Goal: Find specific page/section: Find specific page/section

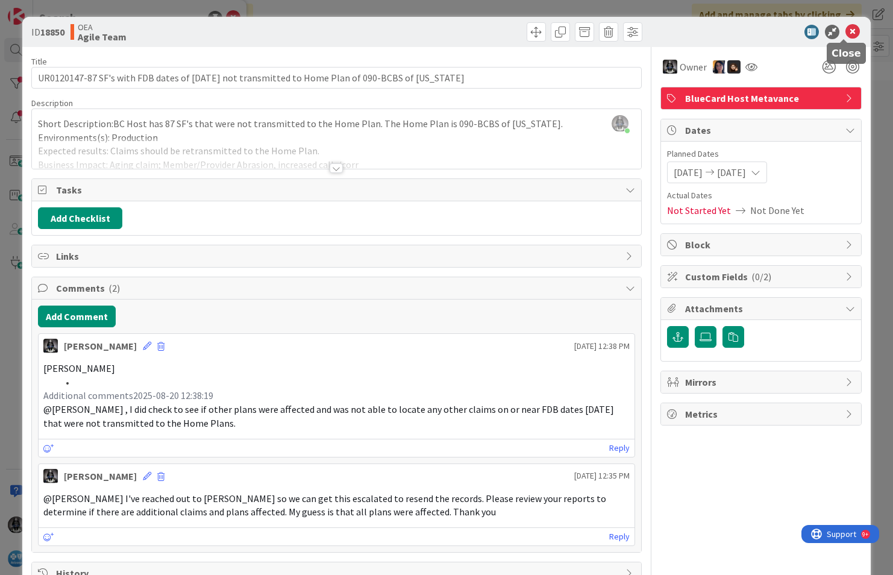
click at [845, 30] on icon at bounding box center [852, 32] width 14 height 14
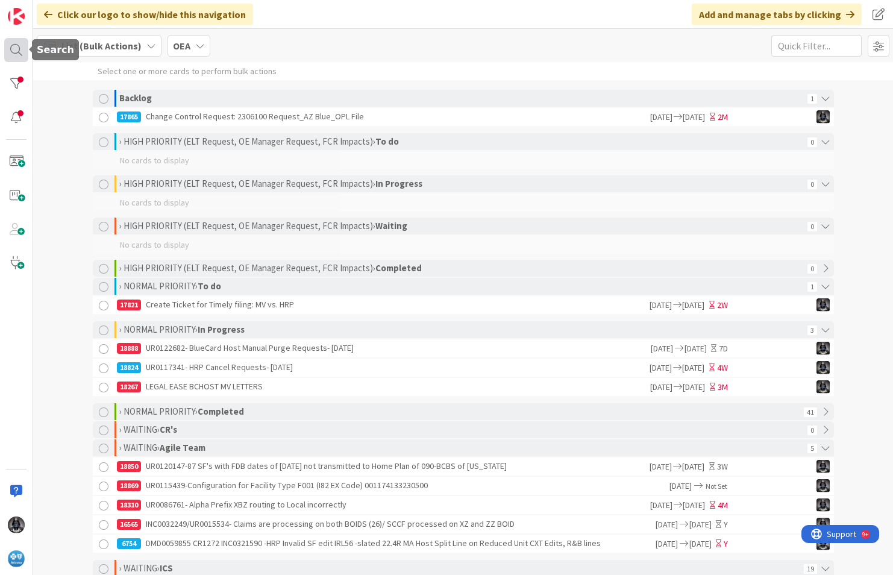
click at [15, 47] on div at bounding box center [16, 50] width 24 height 24
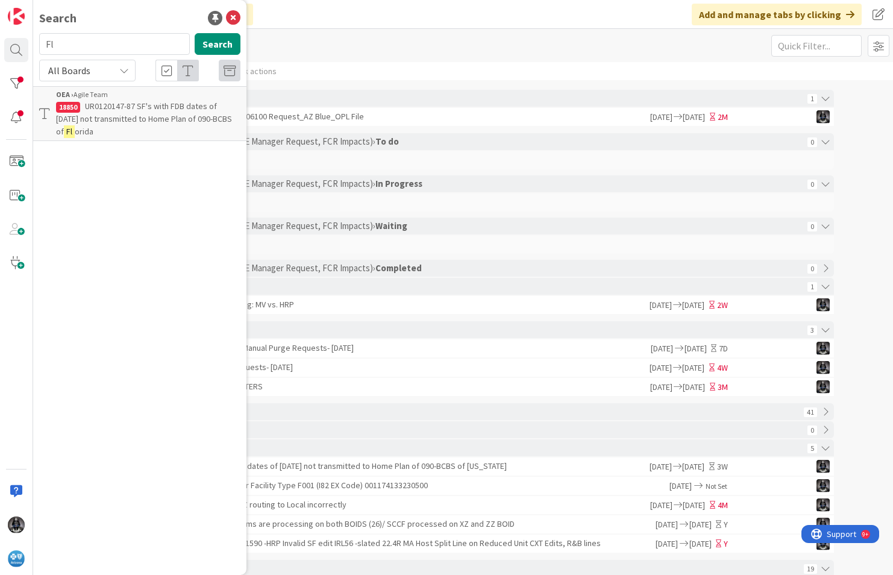
type input "F"
type input "asc"
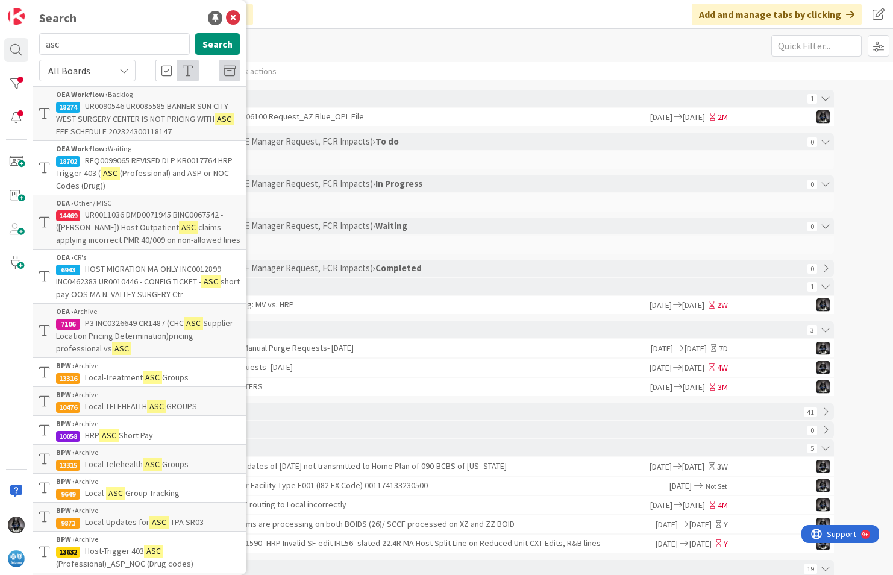
click at [113, 112] on p "UR0090546 UR0085585 BANNER SUN CITY WEST SURGERY CENTER IS NOT PRICING WITH ASC…" at bounding box center [148, 119] width 184 height 38
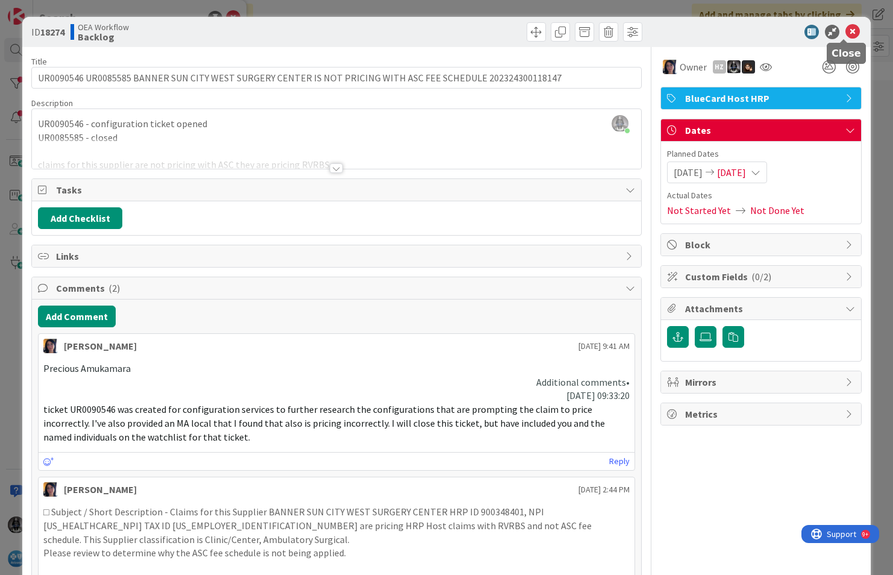
click at [845, 33] on icon at bounding box center [852, 32] width 14 height 14
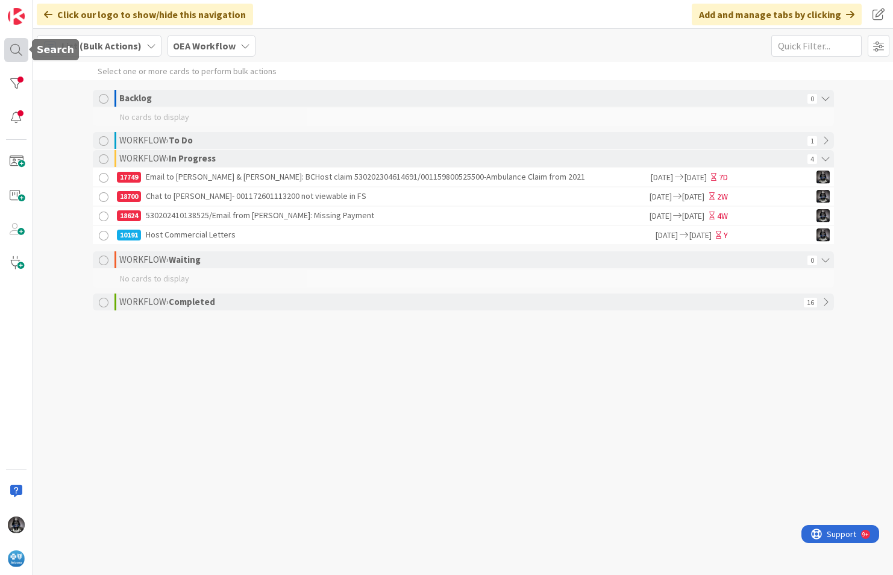
click at [13, 44] on div at bounding box center [16, 50] width 24 height 24
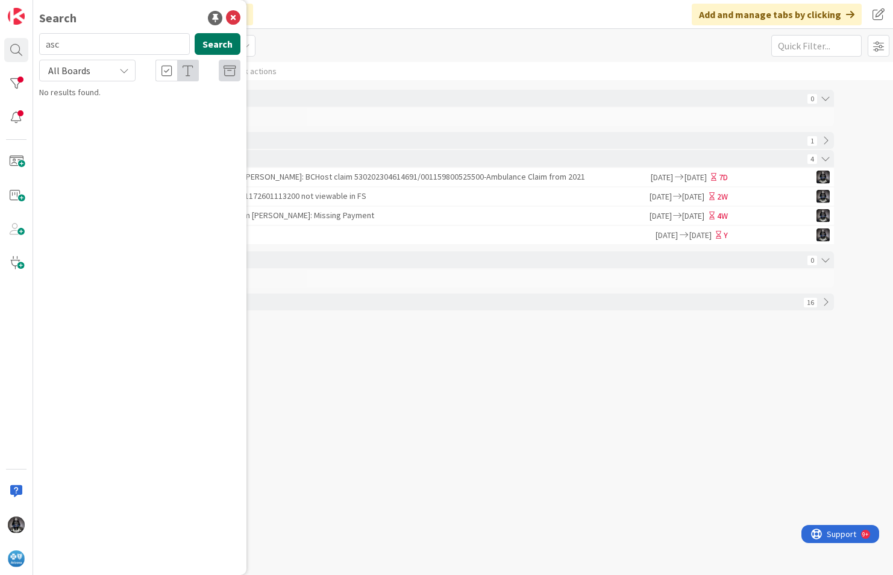
click at [214, 43] on button "Search" at bounding box center [218, 44] width 46 height 22
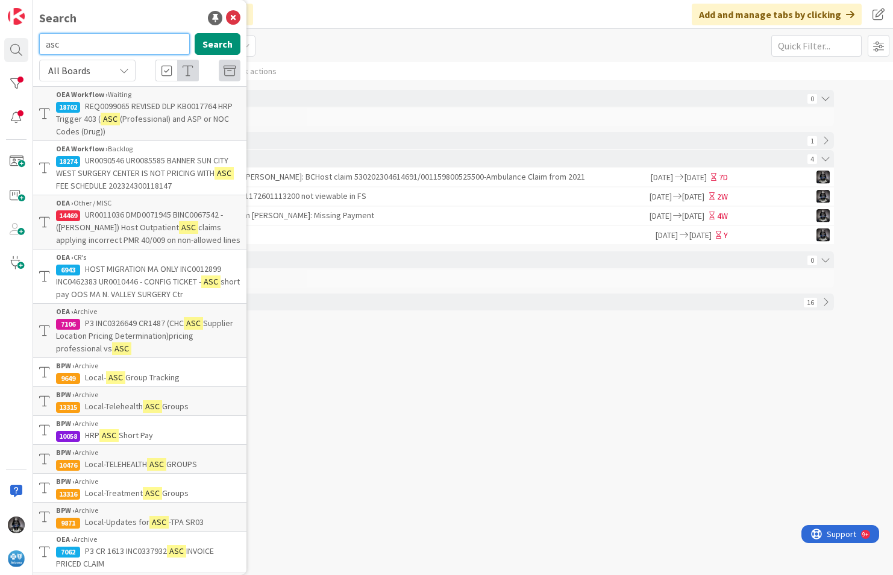
click at [91, 45] on input "asc" at bounding box center [114, 44] width 151 height 22
type input "a"
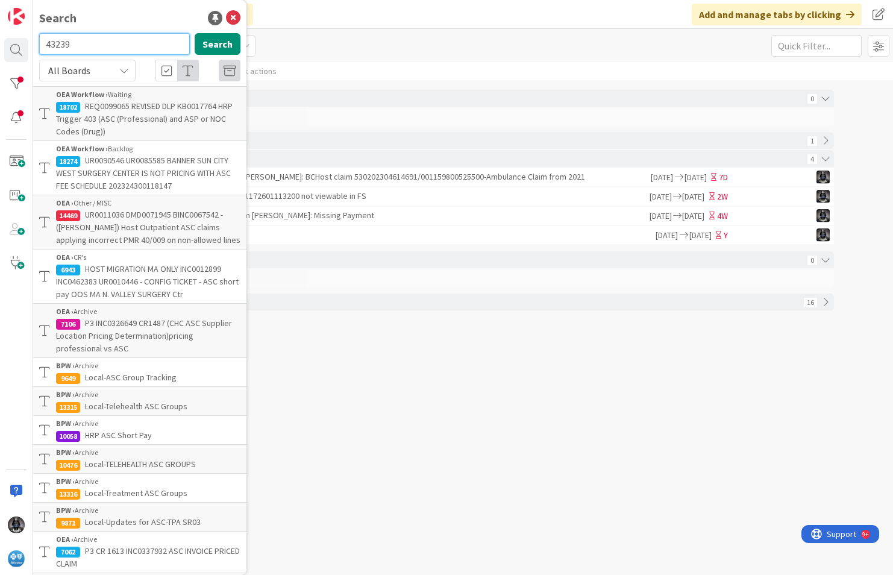
type input "43239"
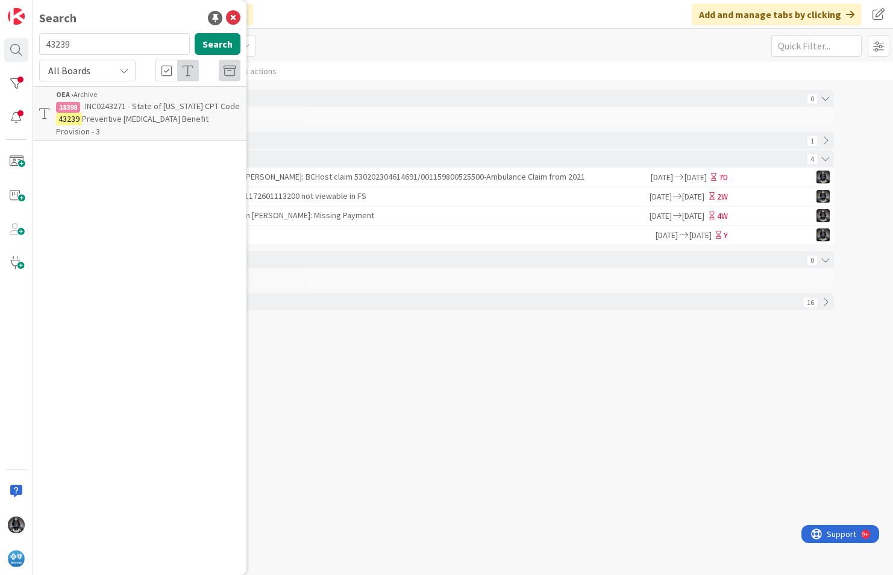
click at [123, 111] on span "INC0243271 - State of [US_STATE] CPT Code" at bounding box center [162, 106] width 155 height 11
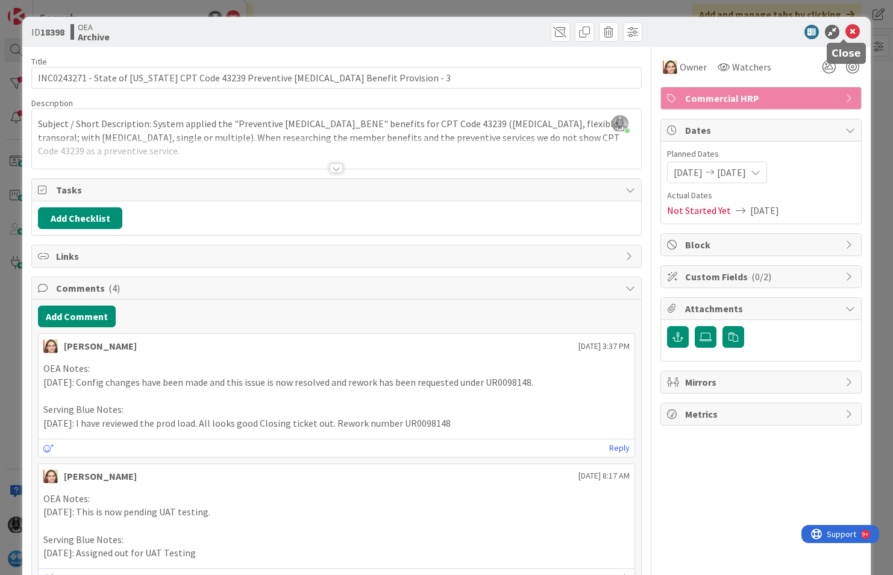
click at [845, 31] on icon at bounding box center [852, 32] width 14 height 14
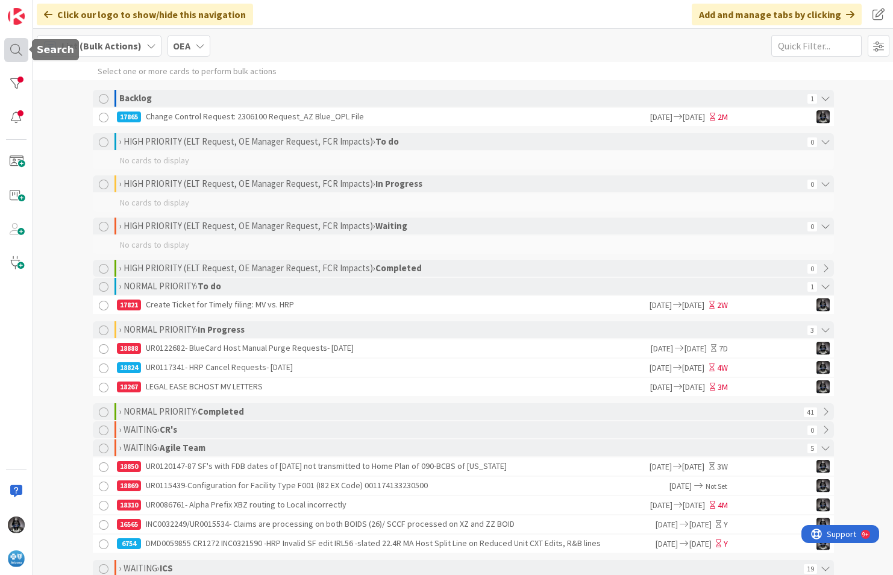
click at [17, 49] on div at bounding box center [16, 50] width 24 height 24
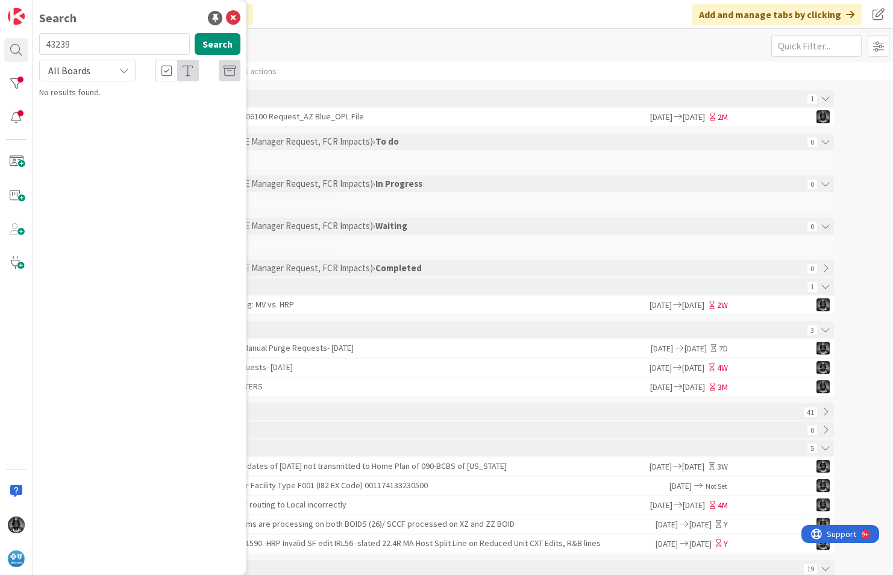
click at [84, 43] on input "43239" at bounding box center [114, 44] width 151 height 22
type input "4"
type input "if001"
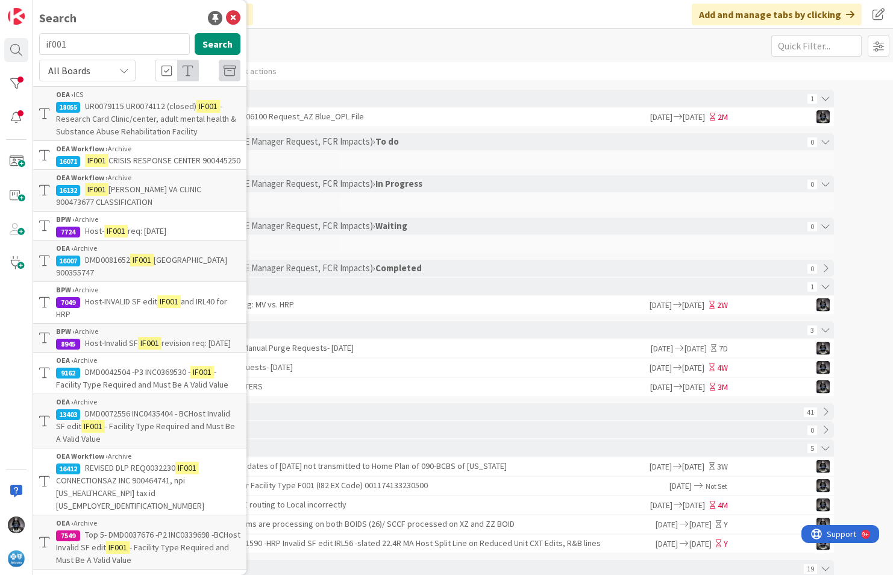
click at [115, 121] on span "- Research Card Clinic/center, adult mental health & Substance Abuse Rehabilita…" at bounding box center [146, 119] width 180 height 36
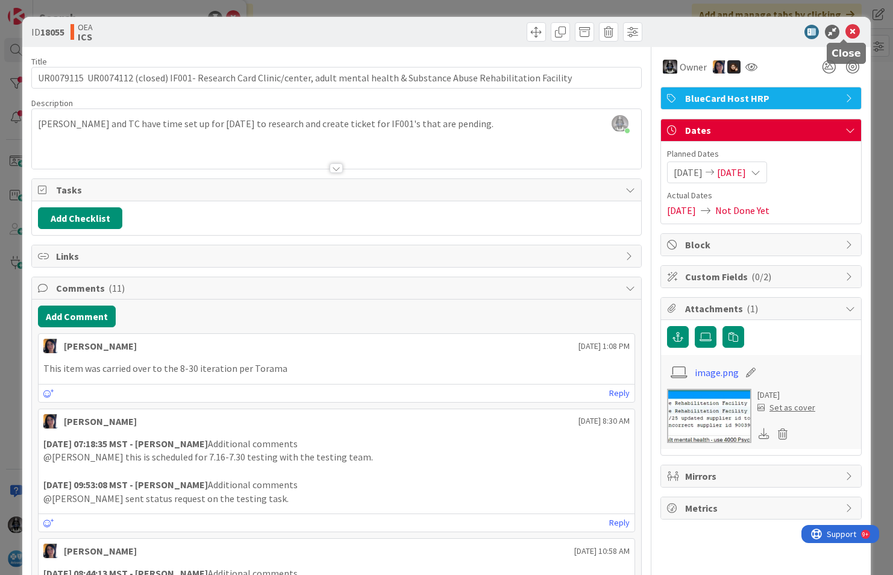
click at [845, 31] on icon at bounding box center [852, 32] width 14 height 14
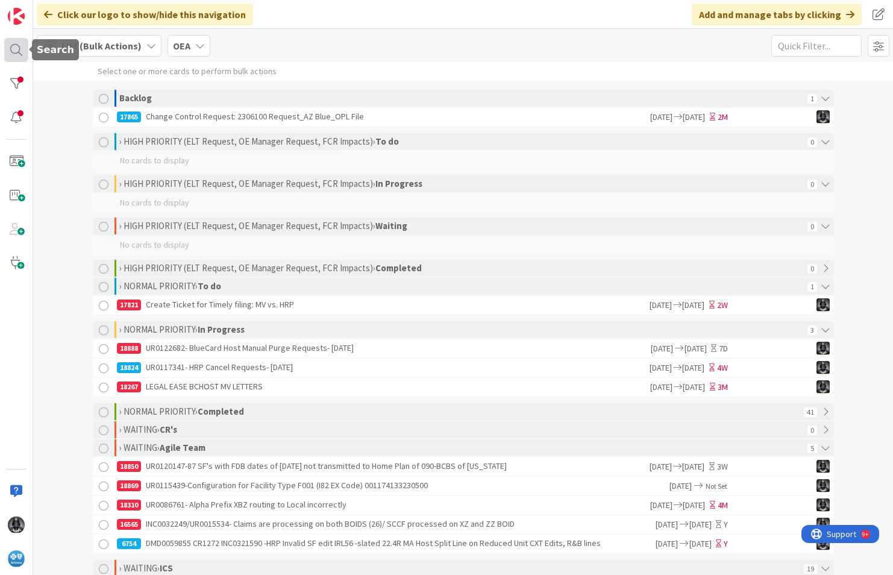
click at [17, 48] on div at bounding box center [16, 50] width 24 height 24
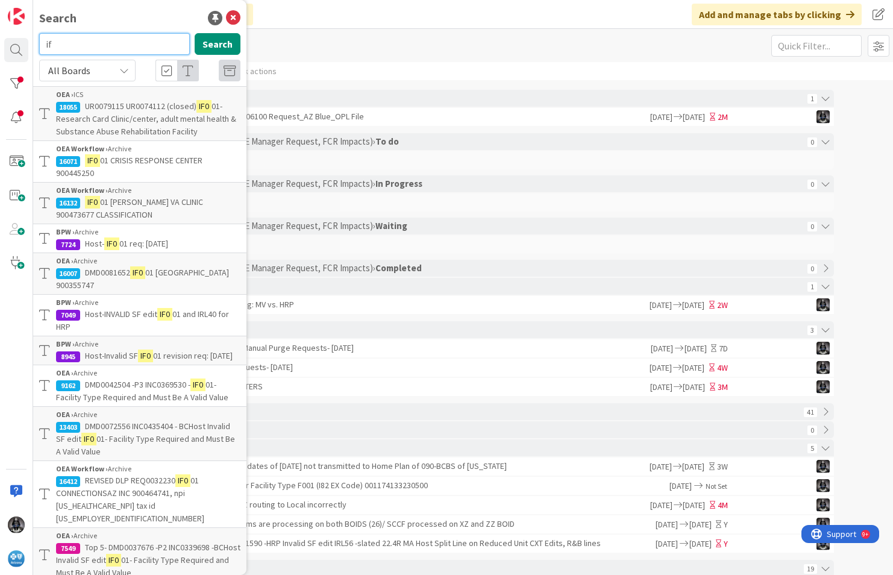
type input "i"
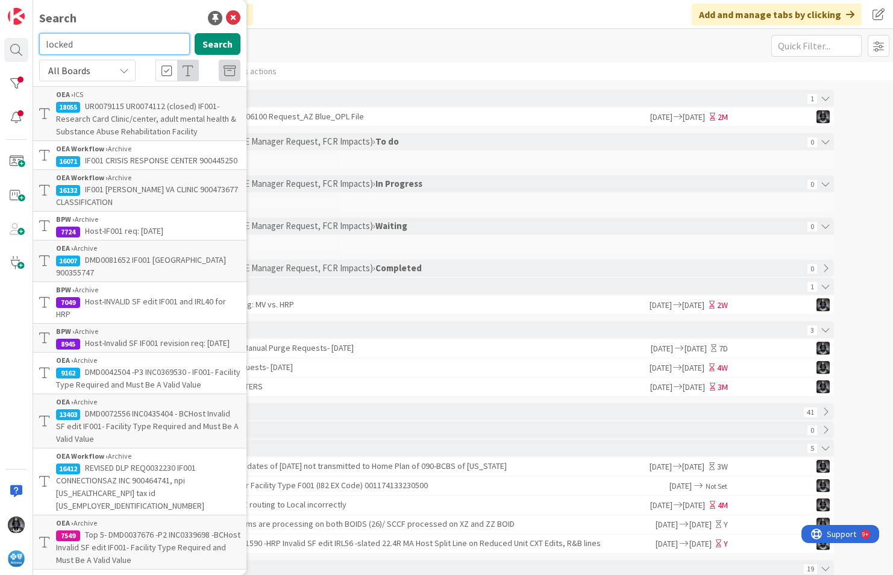
type input "locked"
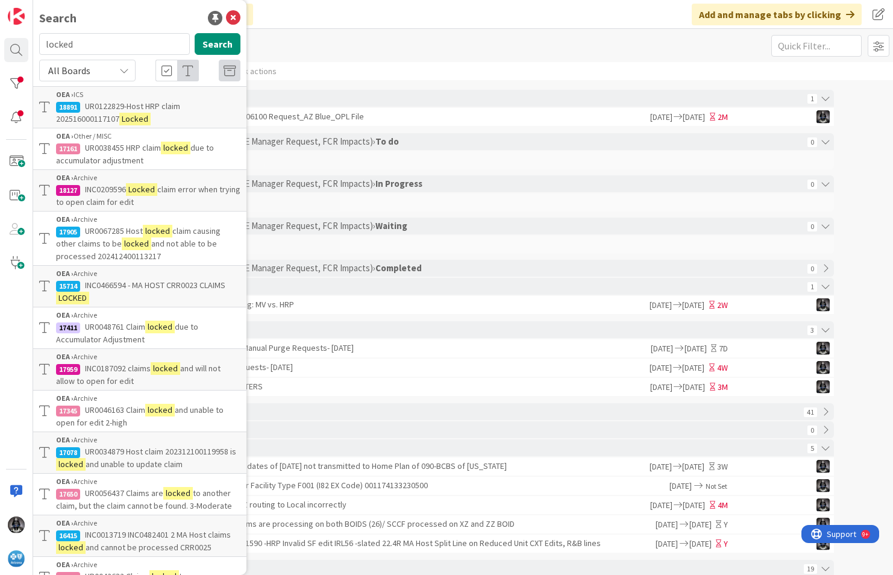
click at [105, 108] on span "UR0122829-Host HRP claim 202516000117107" at bounding box center [118, 112] width 124 height 23
